Goal: Task Accomplishment & Management: Use online tool/utility

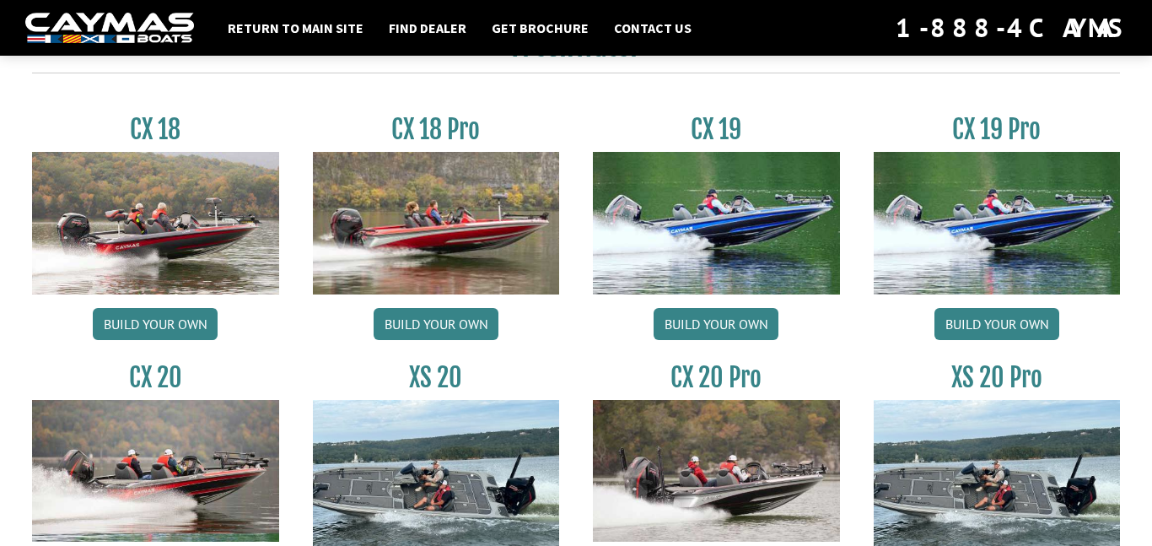
scroll to position [1423, 0]
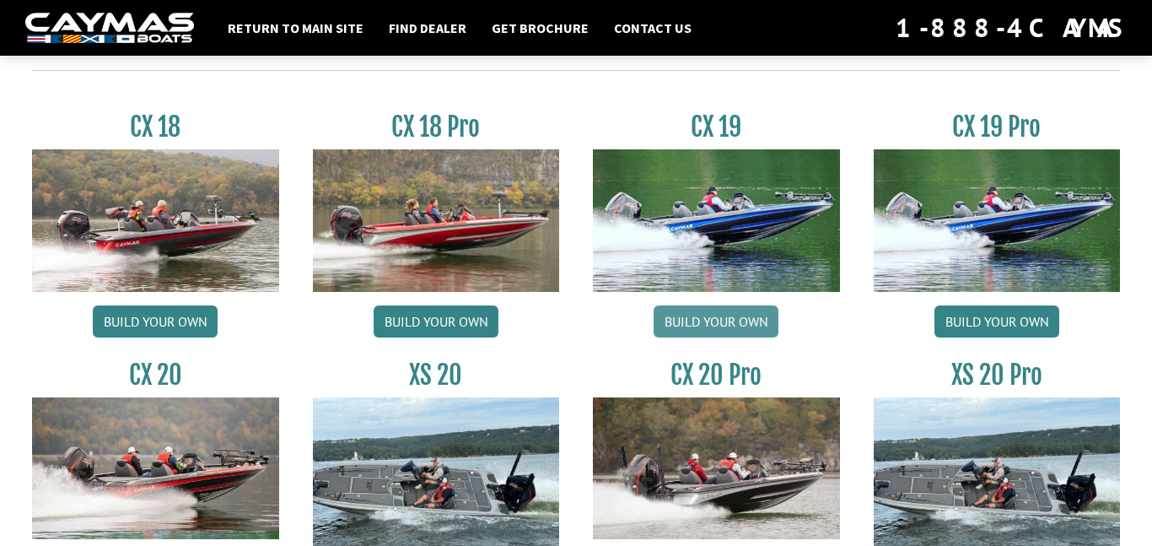
click at [730, 317] on link "Build your own" at bounding box center [716, 321] width 125 height 32
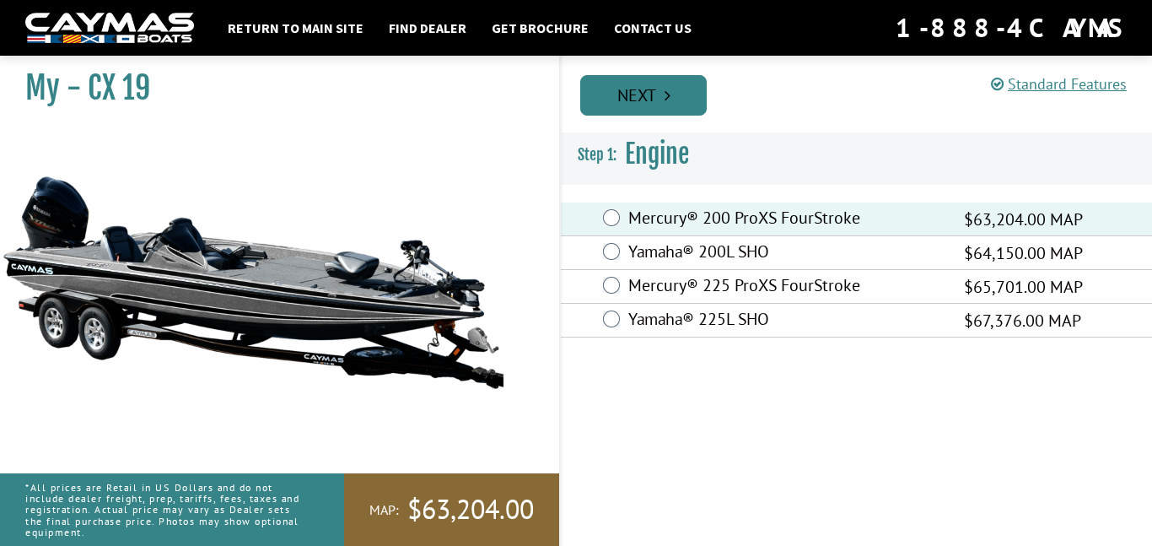
click at [659, 98] on link "Next" at bounding box center [643, 95] width 127 height 40
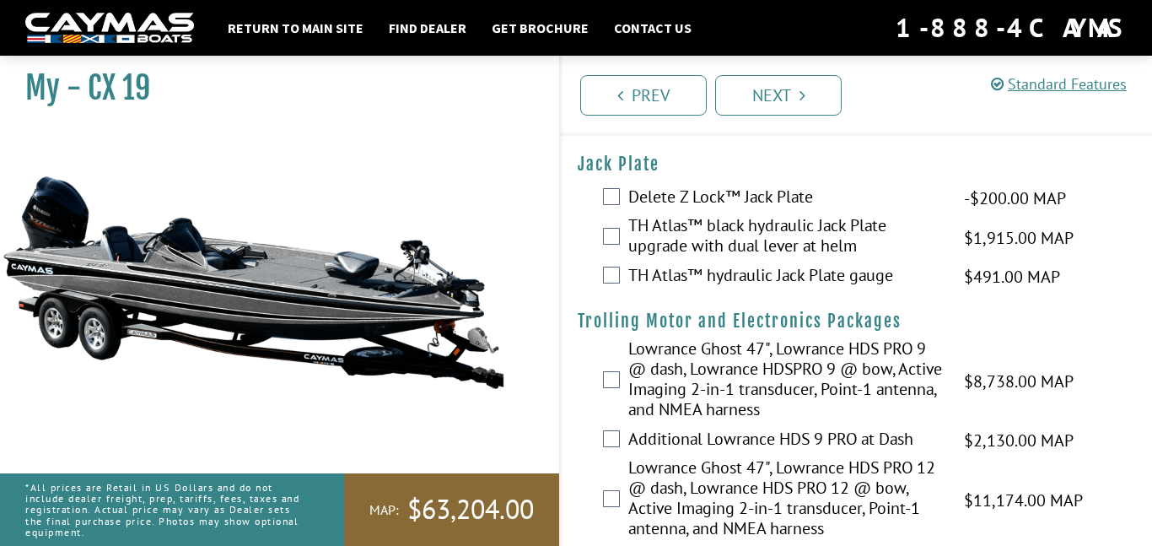
scroll to position [55, 0]
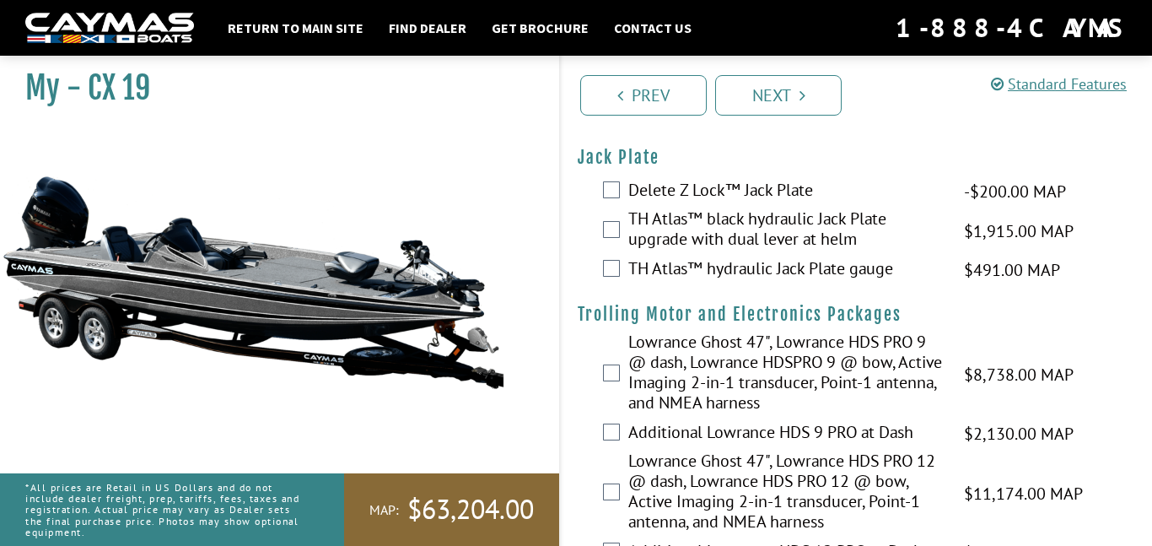
click at [595, 234] on div "TH Atlas™ black hydraulic Jack Plate upgrade with dual lever at helm $1,915.00 …" at bounding box center [856, 230] width 591 height 45
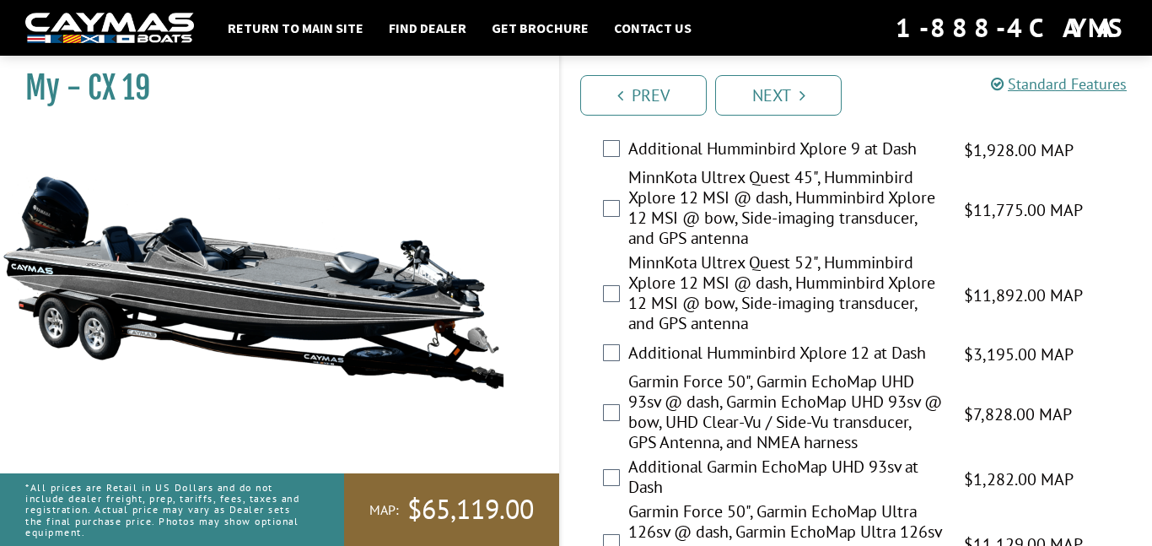
scroll to position [682, 0]
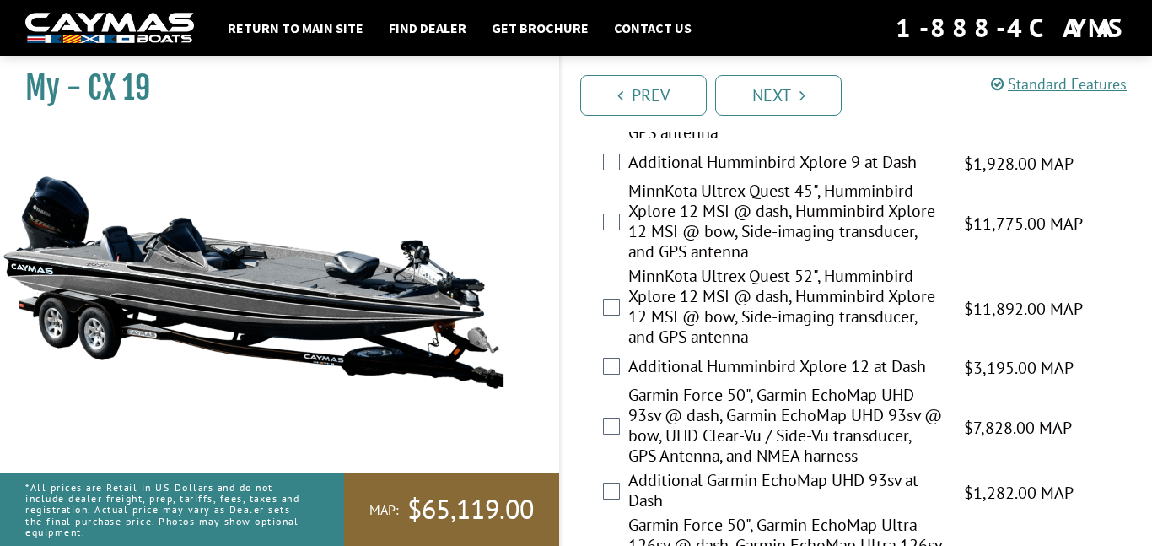
click at [795, 301] on label "MinnKota Ultrex Quest 52", Humminbird Xplore 12 MSI @ dash, Humminbird Xplore 1…" at bounding box center [785, 308] width 315 height 85
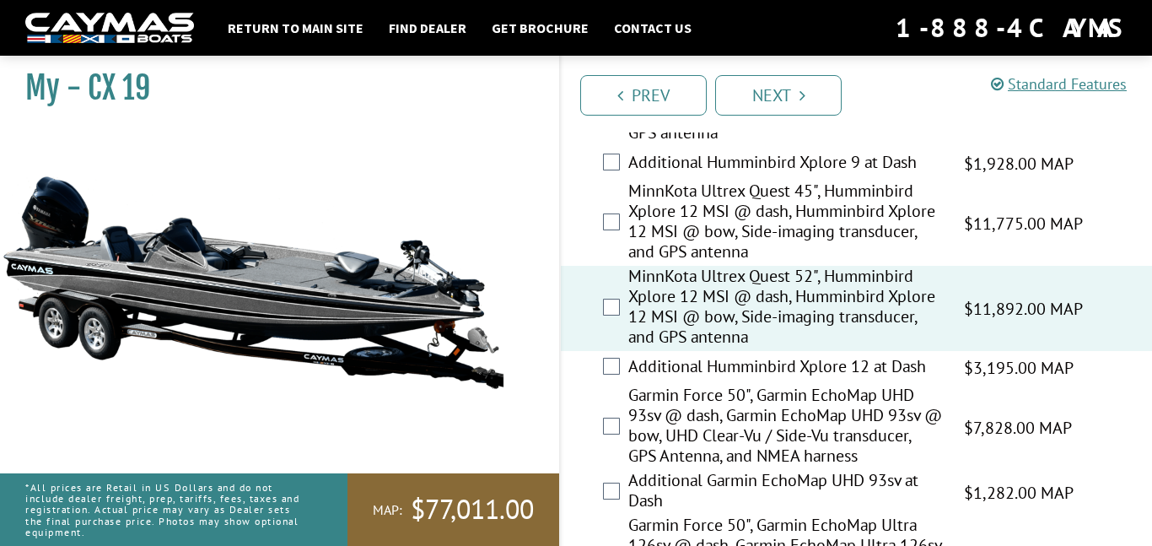
click at [829, 365] on label "Additional Humminbird Xplore 12 at Dash" at bounding box center [785, 368] width 315 height 24
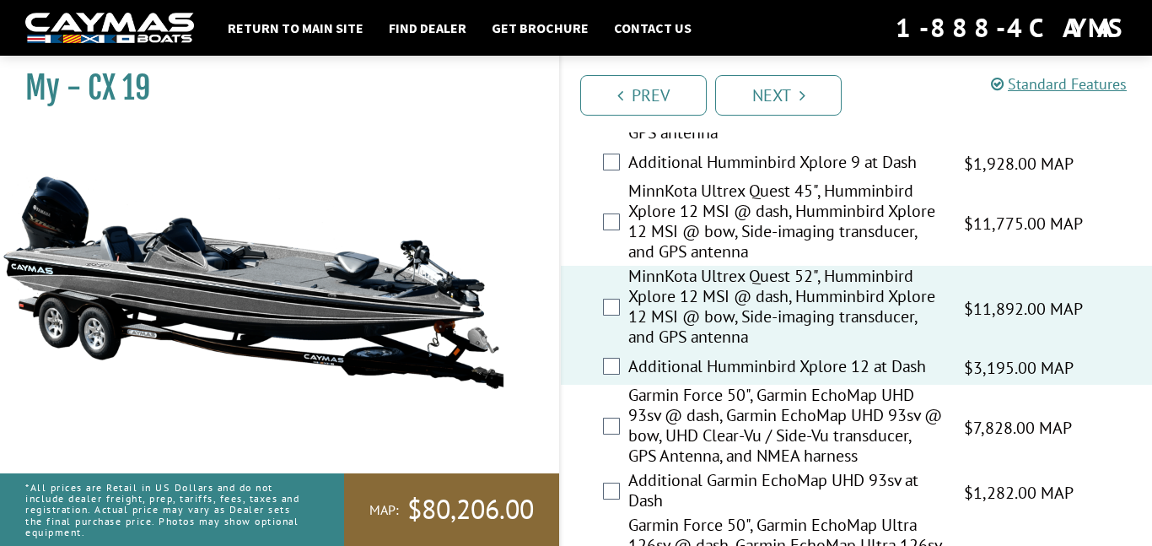
click at [860, 228] on label "MinnKota Ultrex Quest 45", Humminbird Xplore 12 MSI @ dash, Humminbird Xplore 1…" at bounding box center [785, 222] width 315 height 85
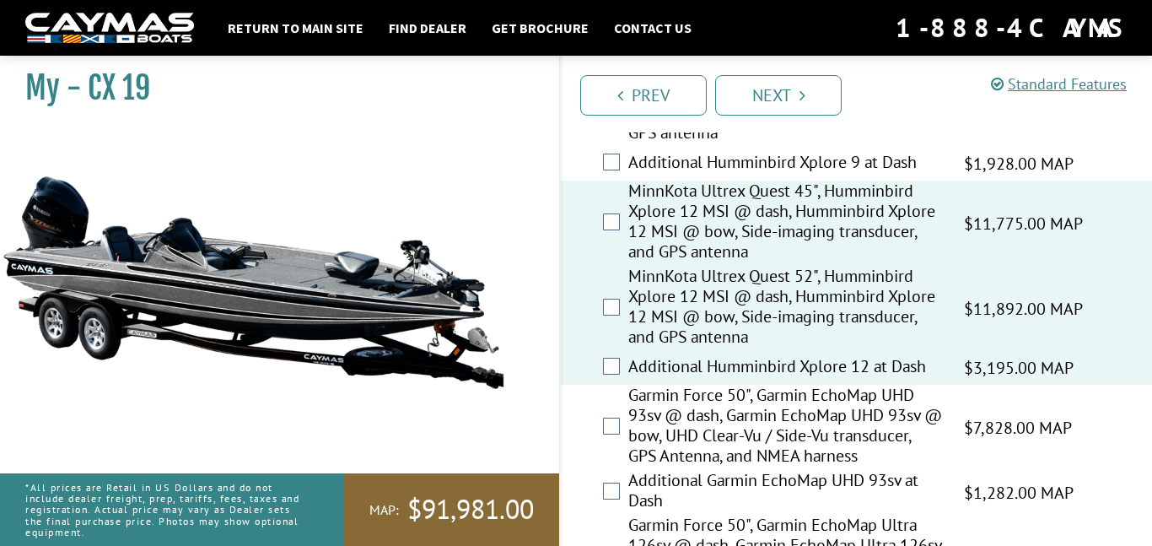
click at [880, 209] on label "MinnKota Ultrex Quest 45", Humminbird Xplore 12 MSI @ dash, Humminbird Xplore 1…" at bounding box center [785, 222] width 315 height 85
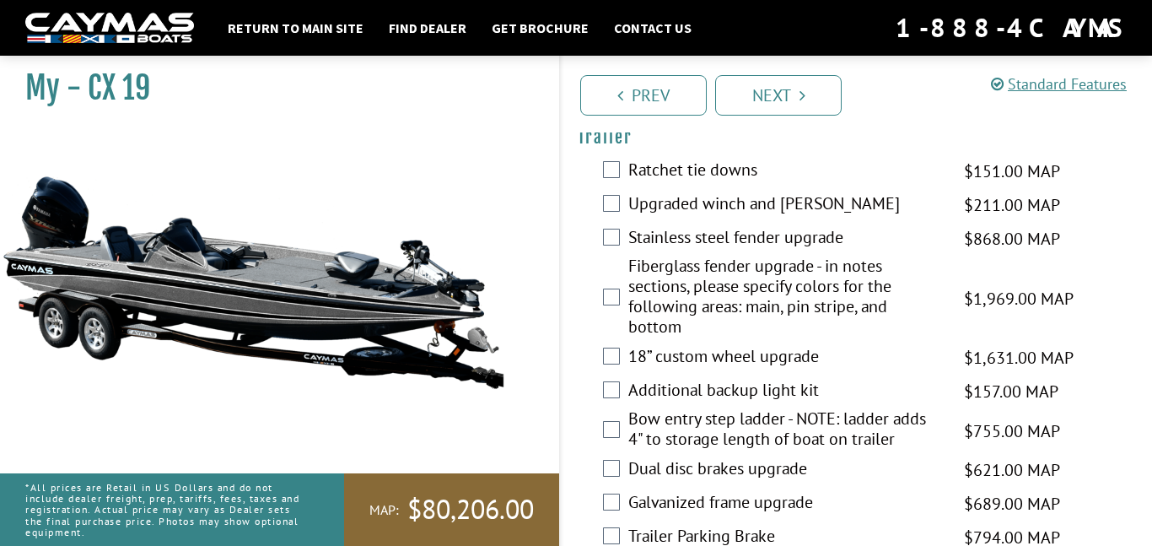
scroll to position [3018, 0]
